Goal: Information Seeking & Learning: Learn about a topic

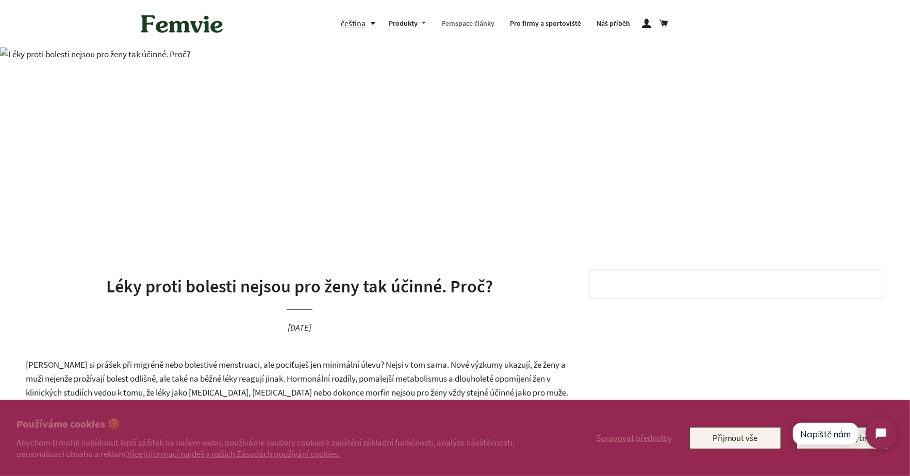
click at [482, 23] on link "Femspace články" at bounding box center [468, 23] width 68 height 27
